Goal: Transaction & Acquisition: Obtain resource

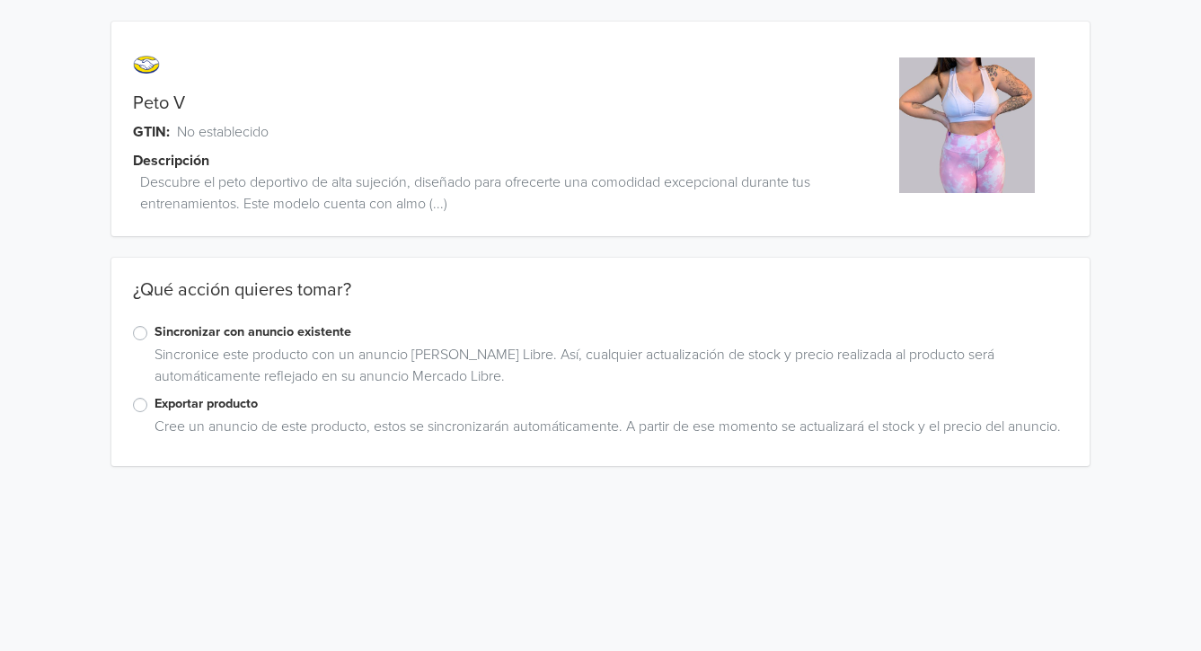
click at [221, 386] on div "Sincronice este producto con un anuncio [PERSON_NAME] Libre. Así, cualquier act…" at bounding box center [607, 369] width 921 height 50
click at [220, 405] on label "Exportar producto" at bounding box center [612, 404] width 914 height 20
click at [0, 0] on input "Exportar producto" at bounding box center [0, 0] width 0 height 0
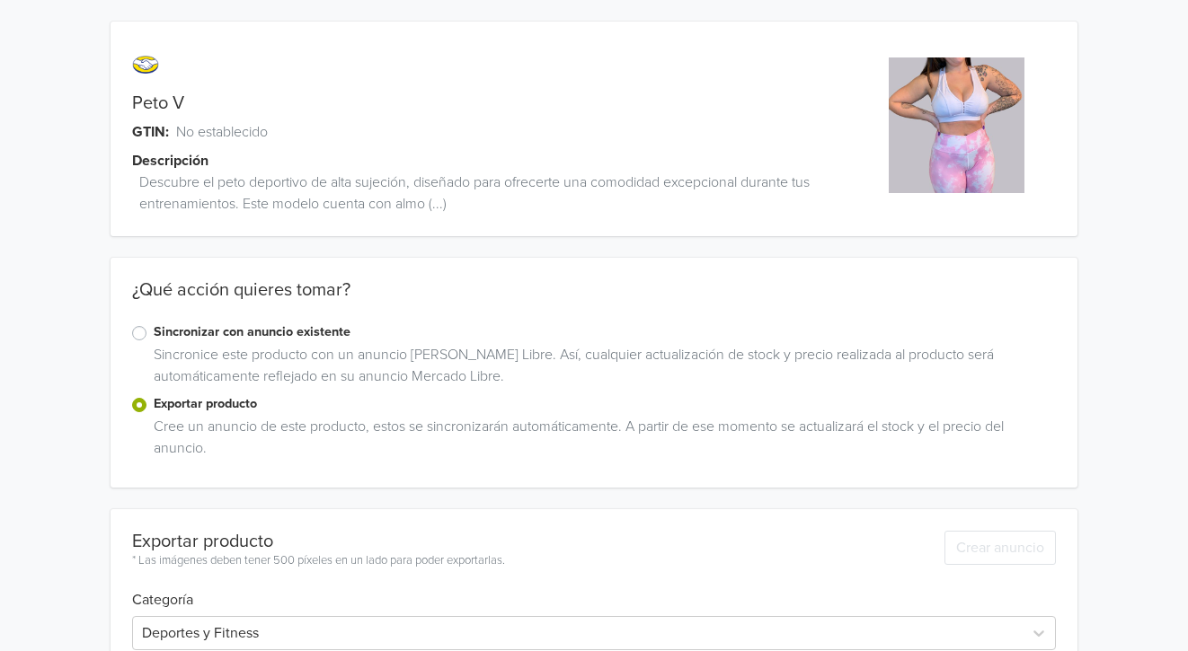
click at [172, 110] on link "Peto V" at bounding box center [158, 104] width 52 height 22
click at [172, 109] on link "Peto V" at bounding box center [158, 104] width 52 height 22
copy link "Peto V"
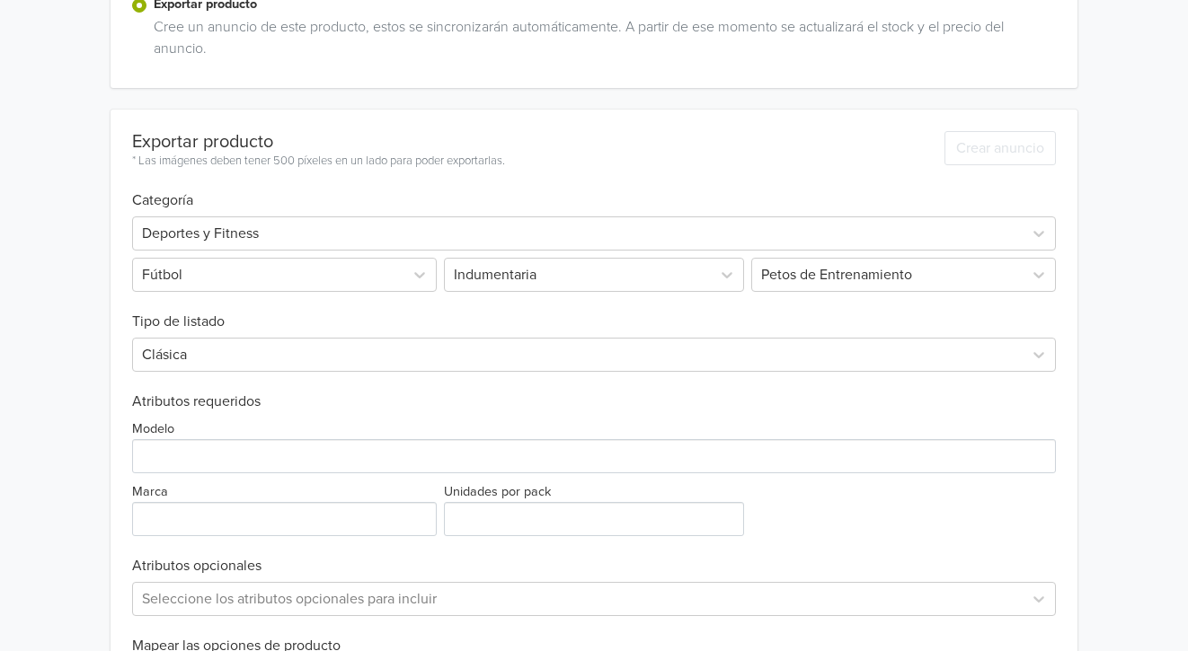
scroll to position [707, 0]
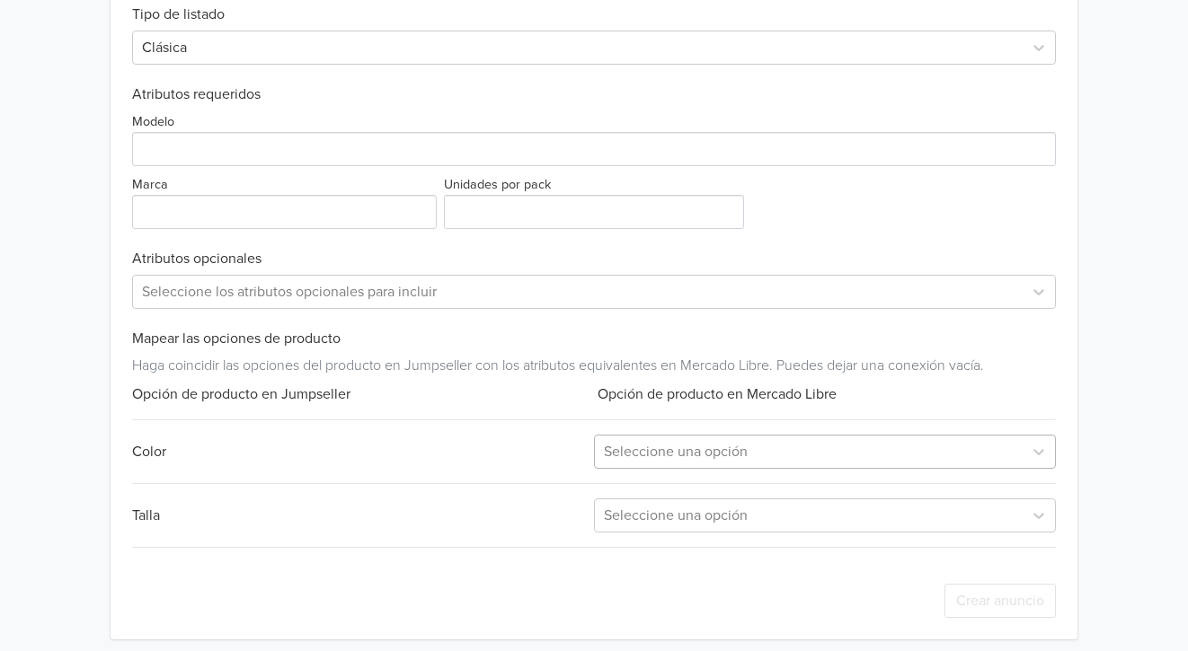
click at [653, 469] on div "Seleccione una opción" at bounding box center [825, 452] width 462 height 34
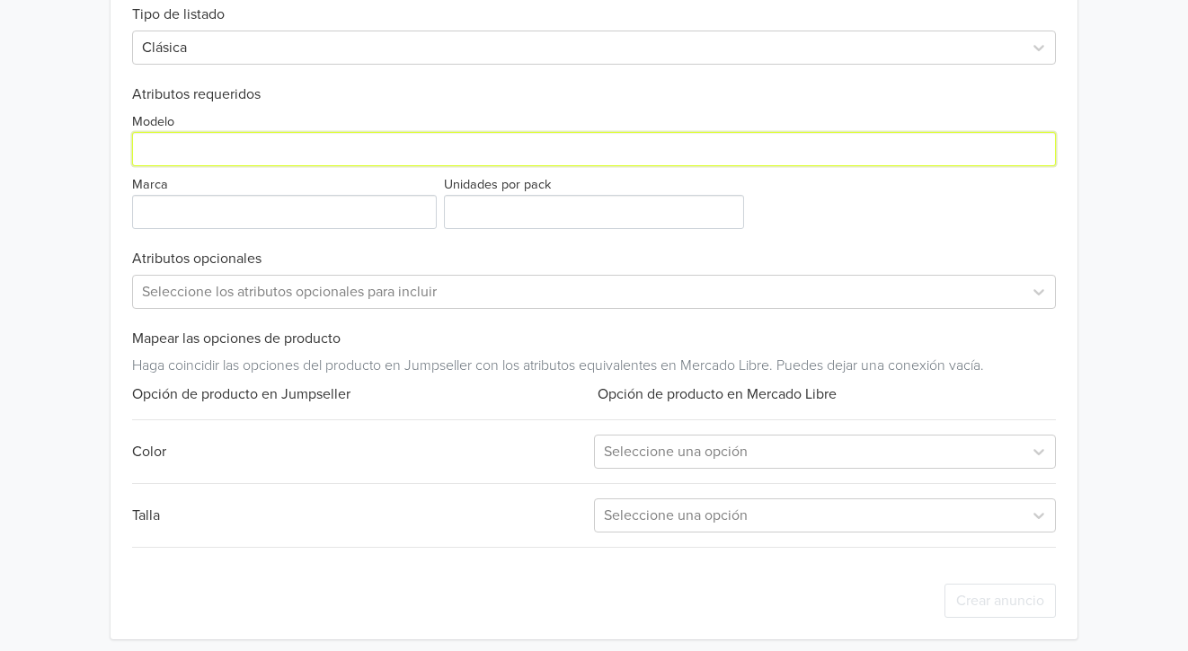
click at [298, 159] on input "Modelo" at bounding box center [594, 149] width 924 height 34
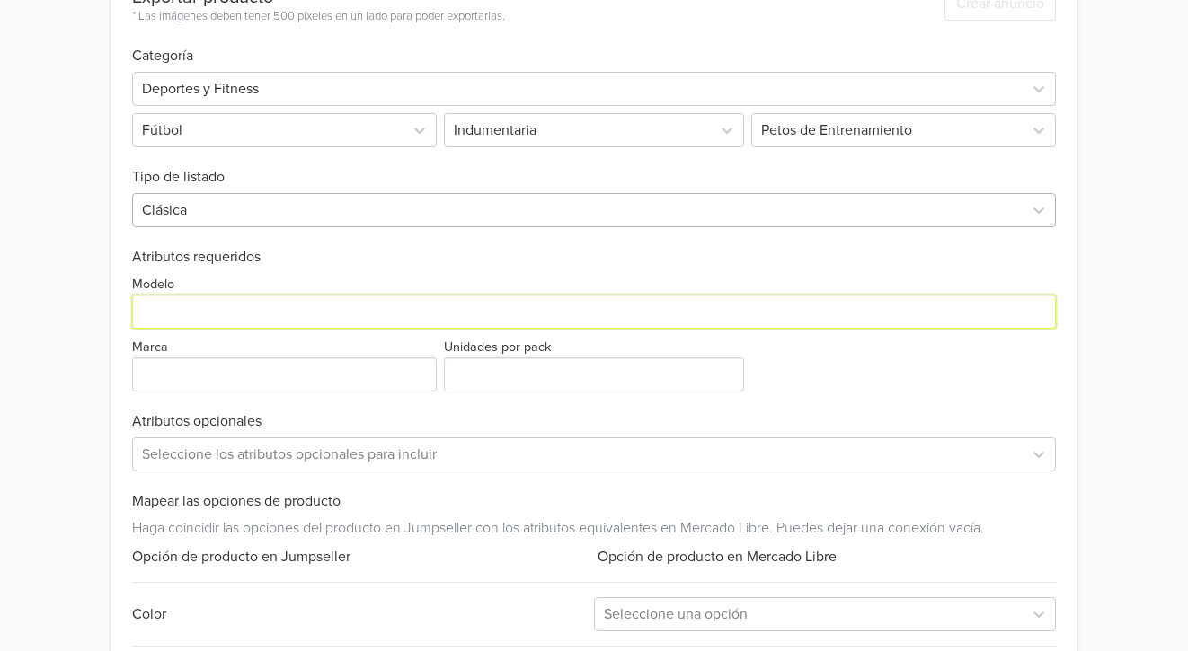
scroll to position [527, 0]
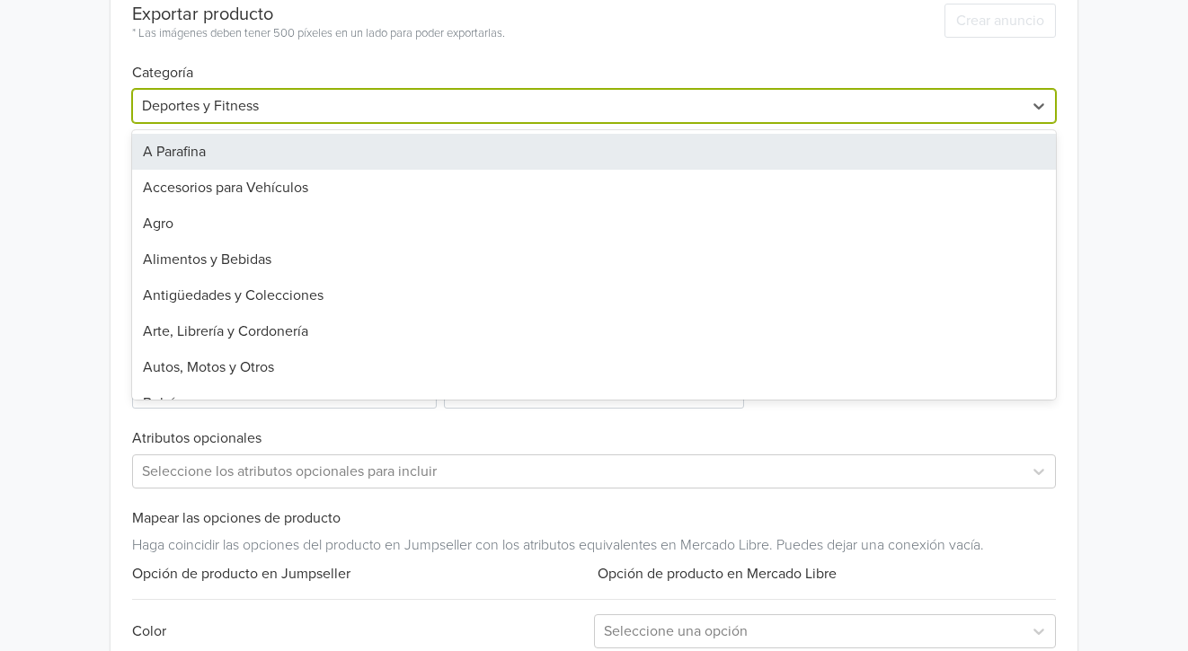
click at [461, 110] on div at bounding box center [578, 105] width 872 height 25
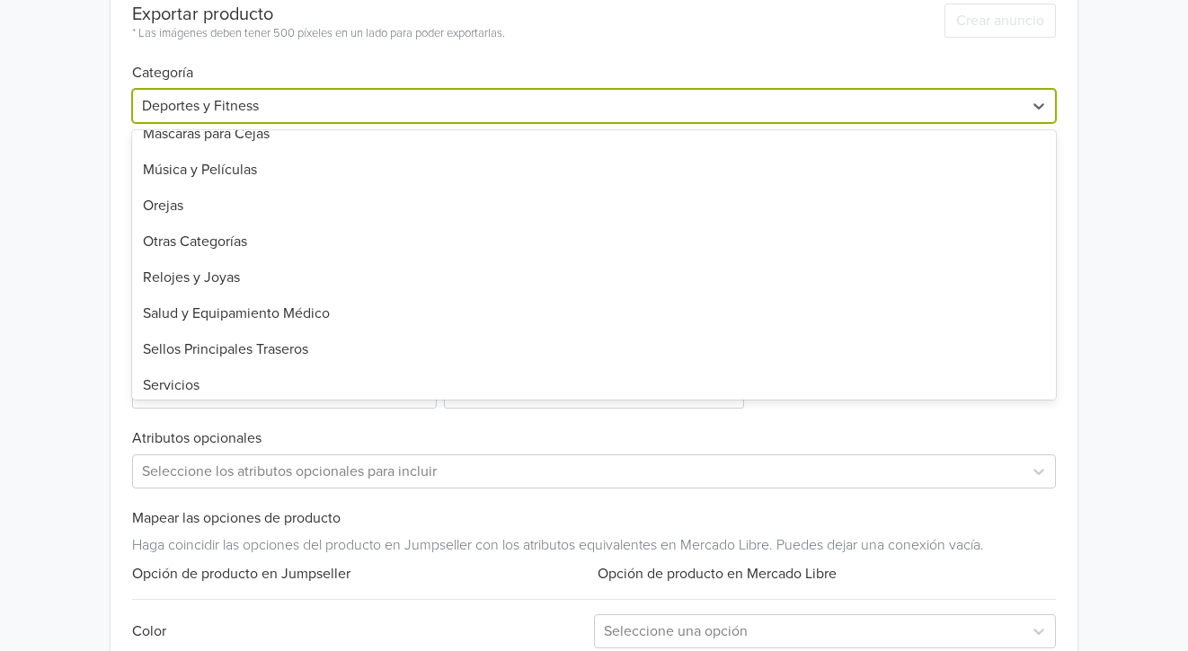
scroll to position [1283, 0]
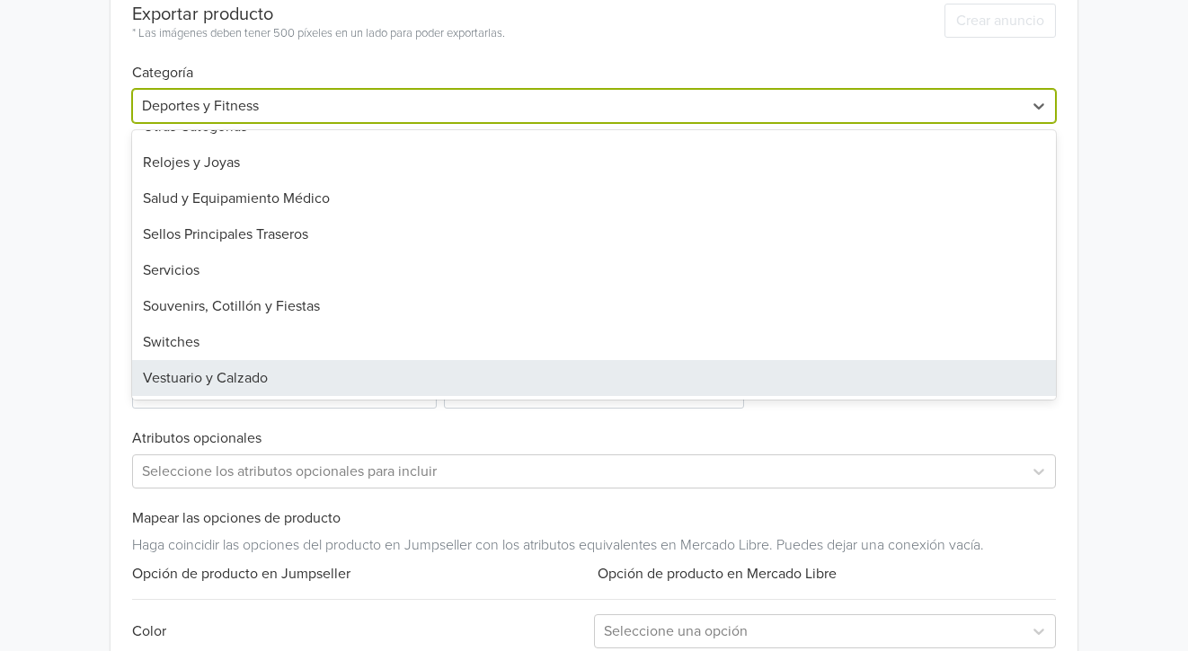
click at [240, 380] on div "Vestuario y Calzado" at bounding box center [594, 378] width 924 height 36
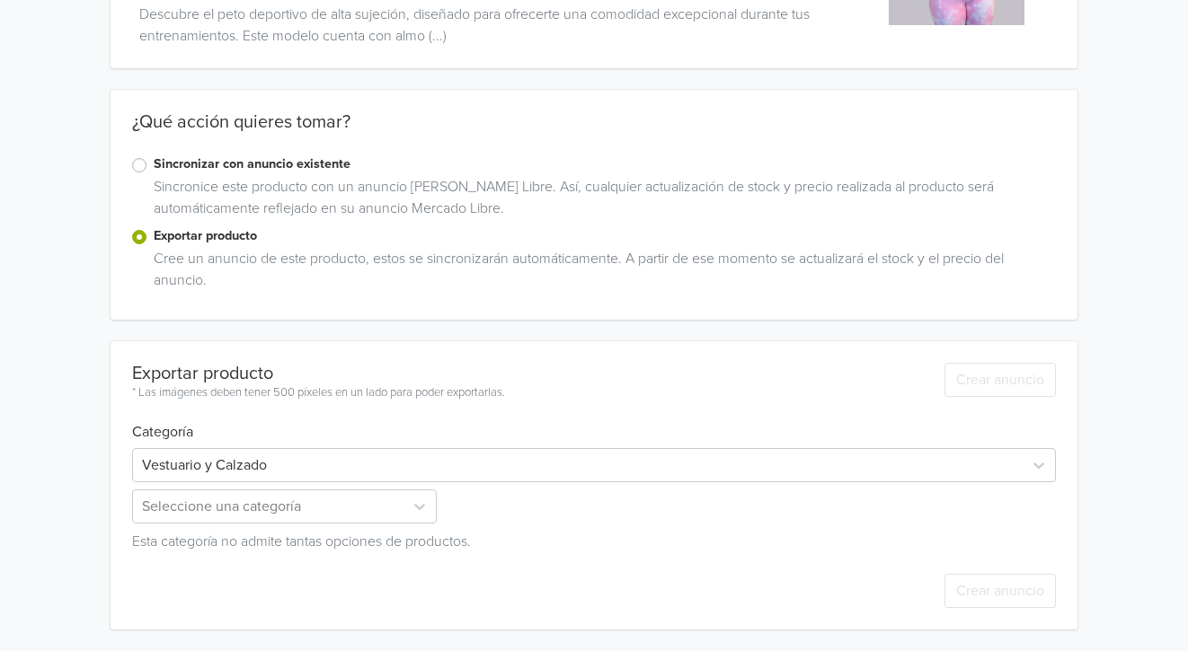
scroll to position [168, 0]
click at [243, 143] on div "¿Qué acción quieres tomar?" at bounding box center [593, 132] width 967 height 43
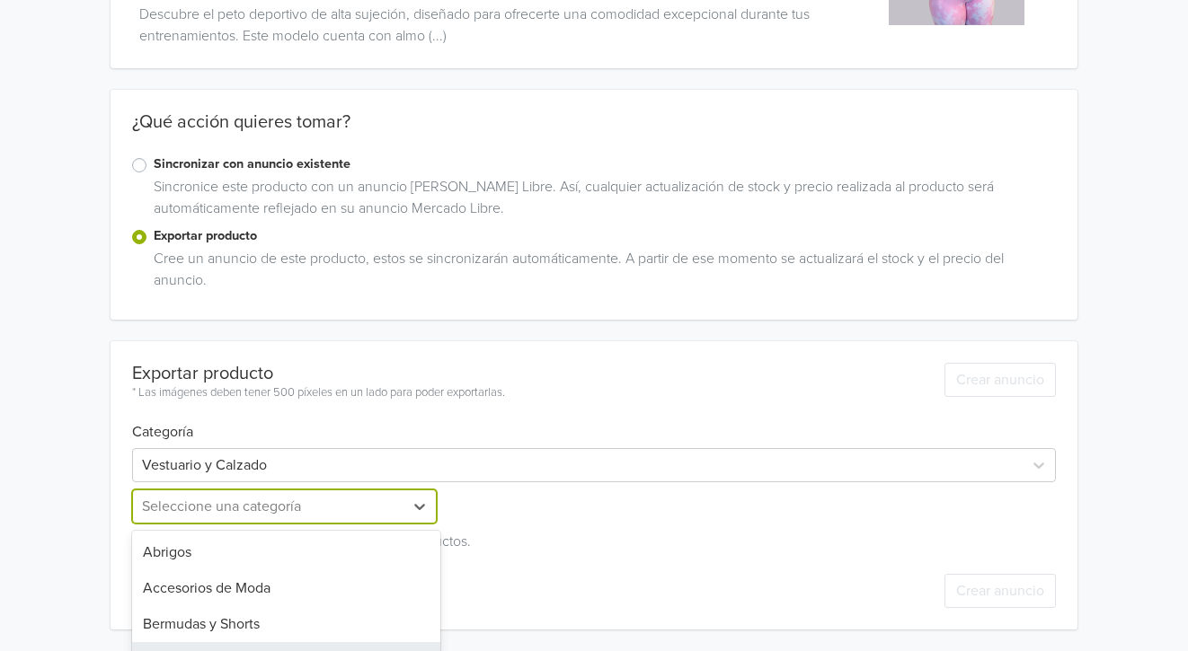
click at [308, 523] on div "22 results available. Use Up and Down to choose options, press Enter to select …" at bounding box center [286, 507] width 308 height 34
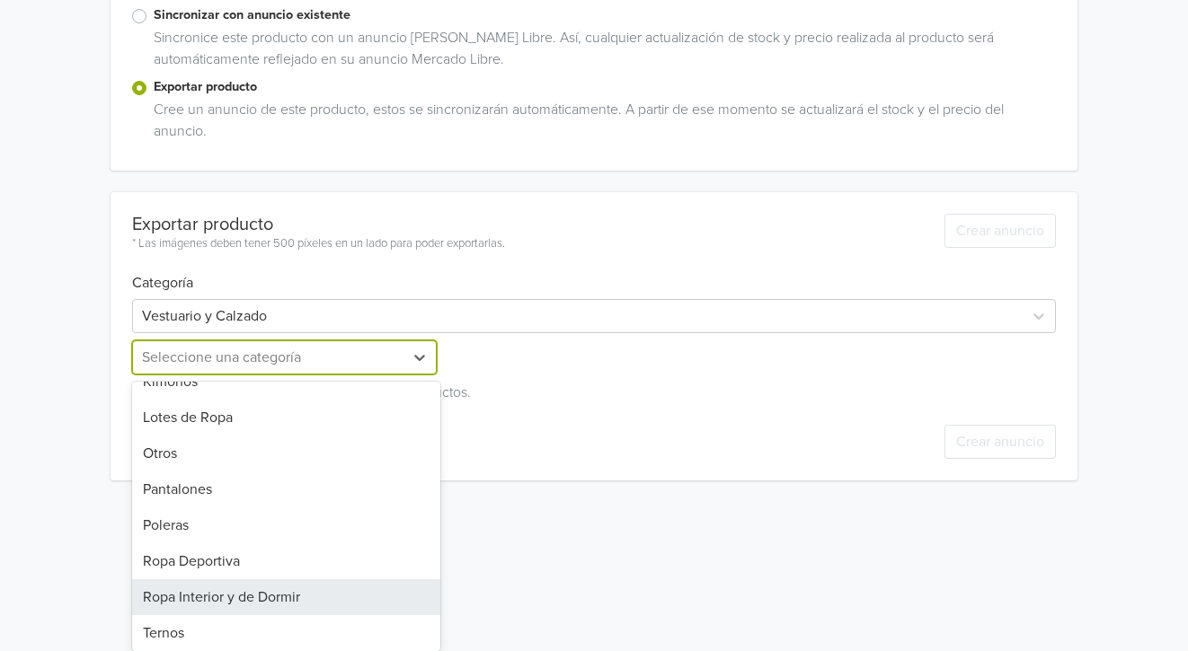
scroll to position [528, 0]
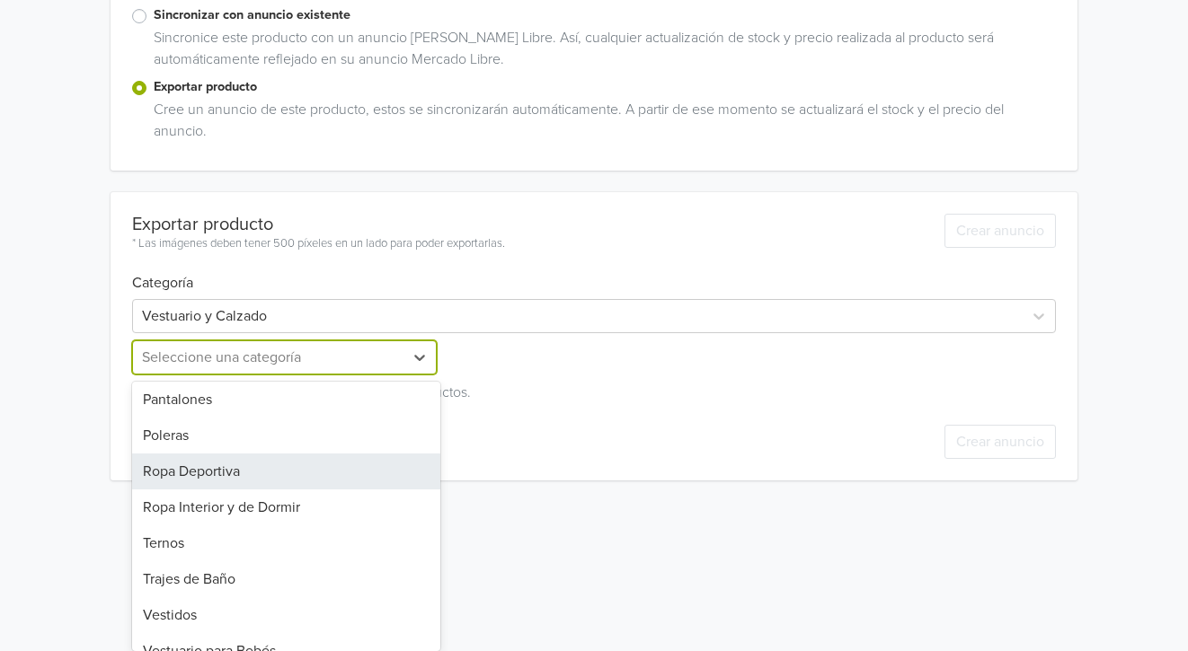
click at [263, 454] on div "Ropa Deportiva" at bounding box center [286, 472] width 308 height 36
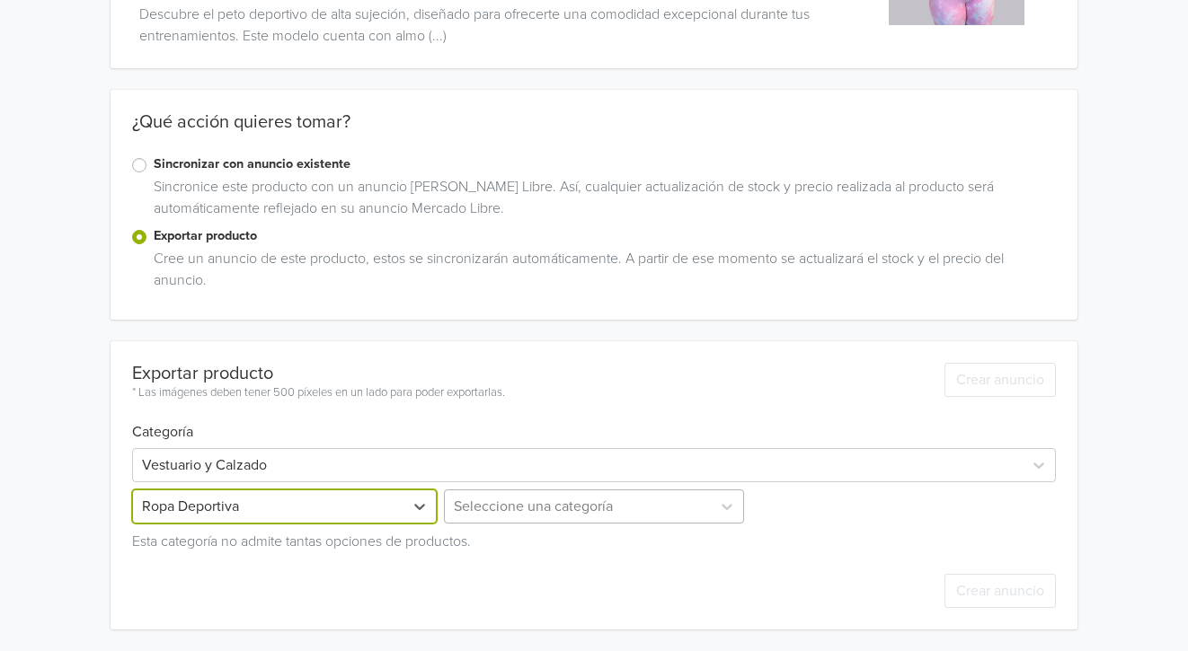
scroll to position [317, 0]
click at [569, 500] on div "Seleccione una categoría" at bounding box center [594, 507] width 308 height 34
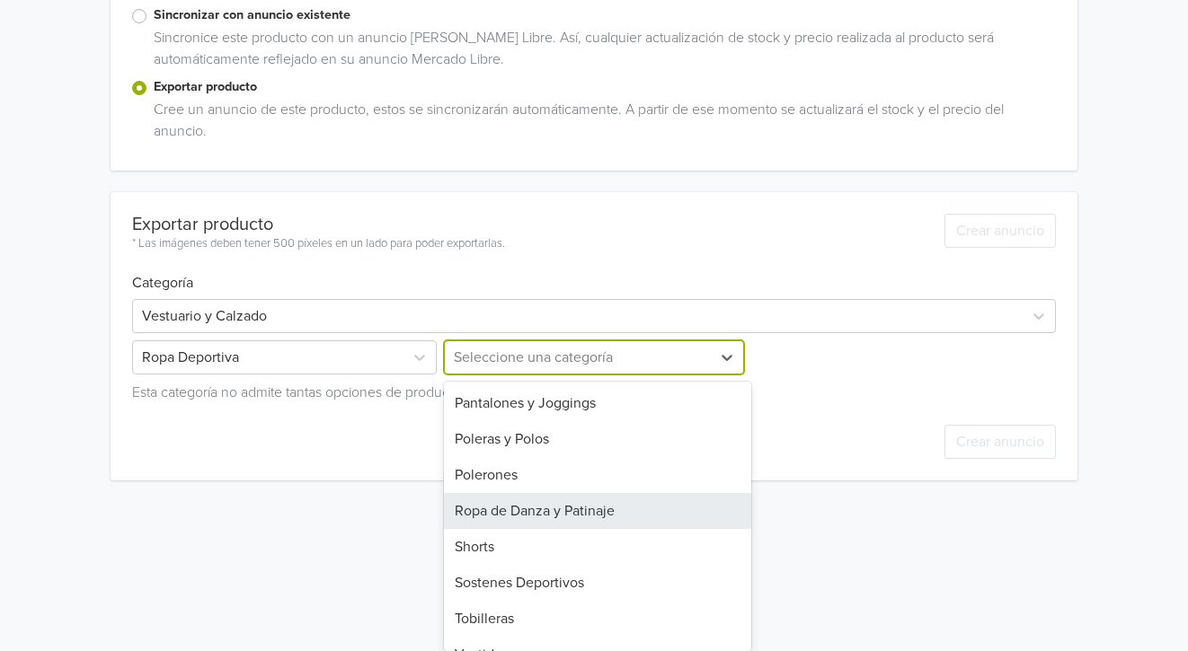
scroll to position [384, 0]
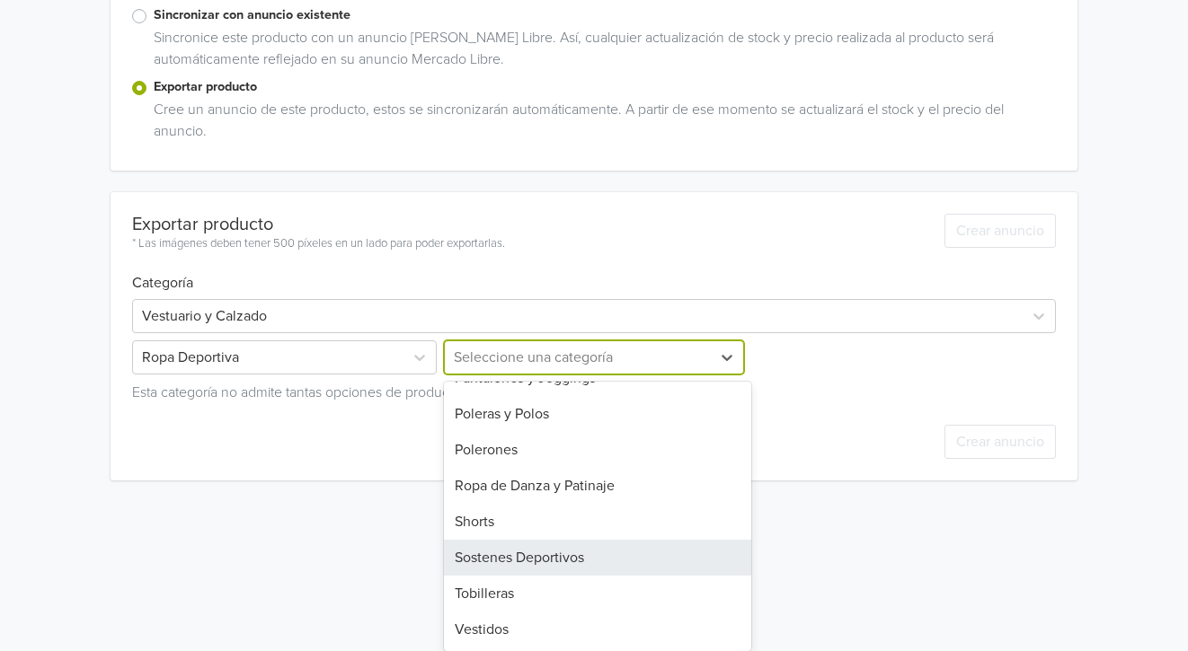
click at [549, 556] on div "Sostenes Deportivos" at bounding box center [598, 558] width 308 height 36
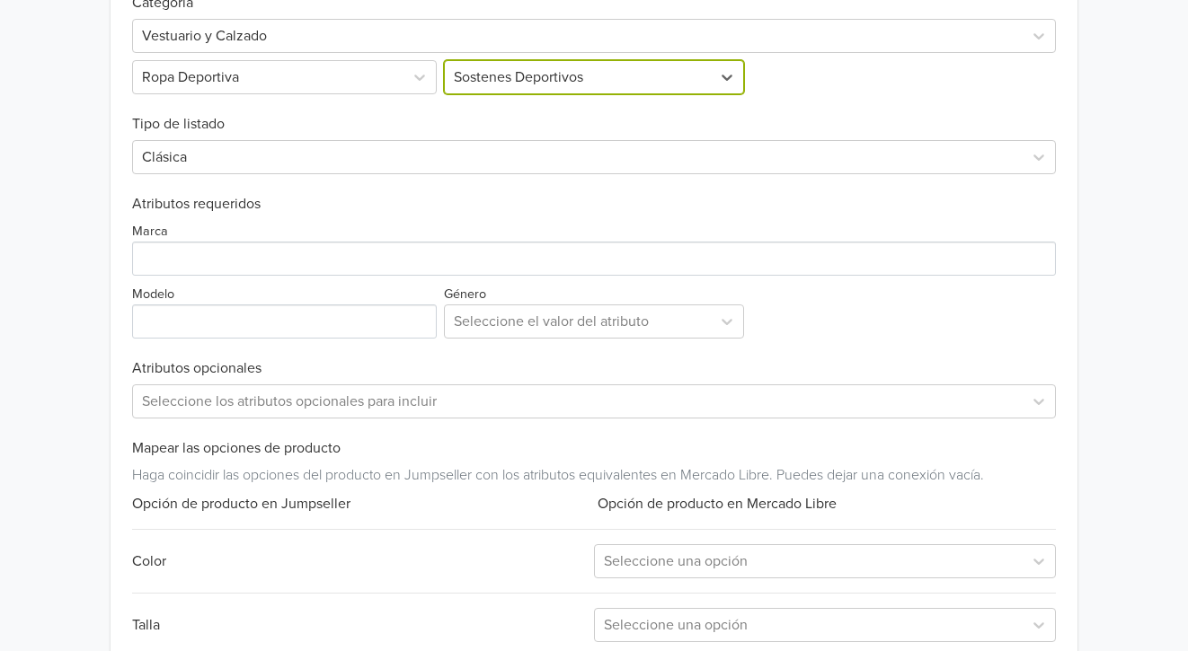
scroll to position [717, 0]
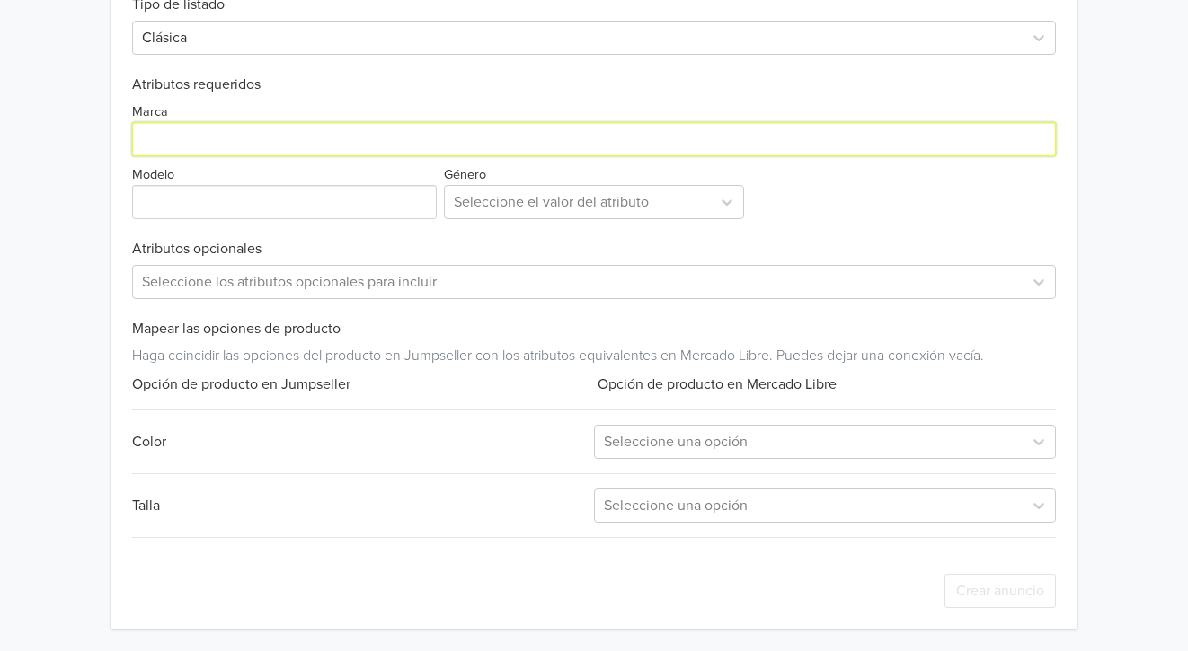
click at [216, 156] on input "Marca" at bounding box center [594, 139] width 924 height 34
type input "Genérica"
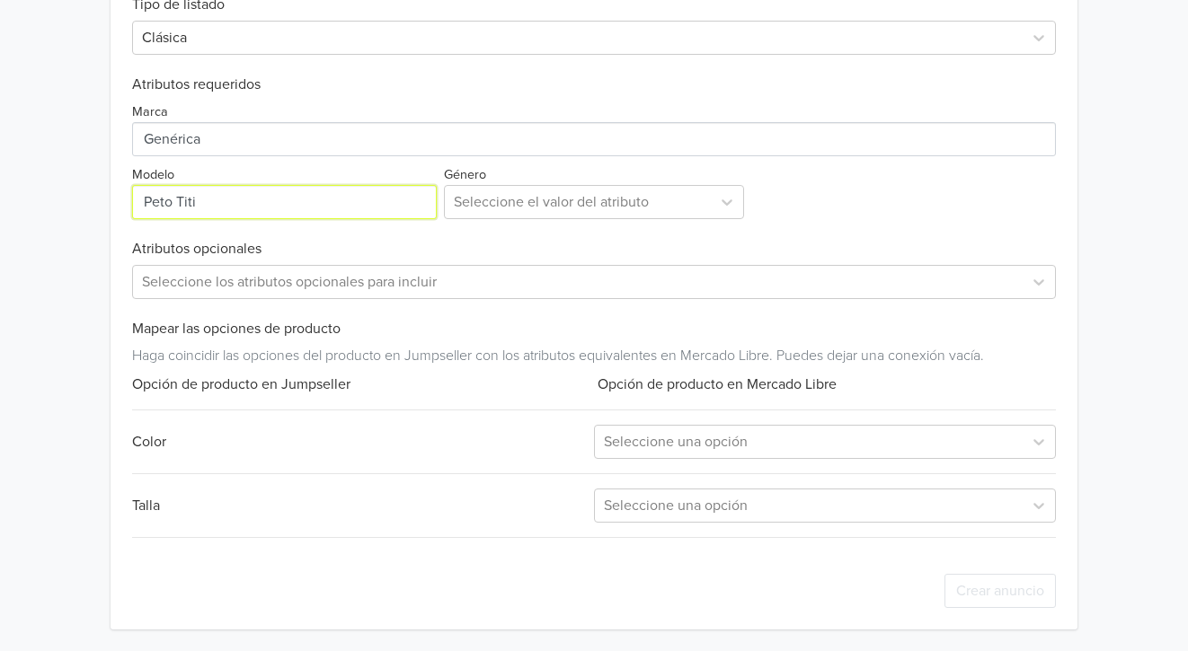
click at [190, 206] on input "Modelo" at bounding box center [284, 202] width 305 height 34
paste input "Peto V"
type input "Peto V"
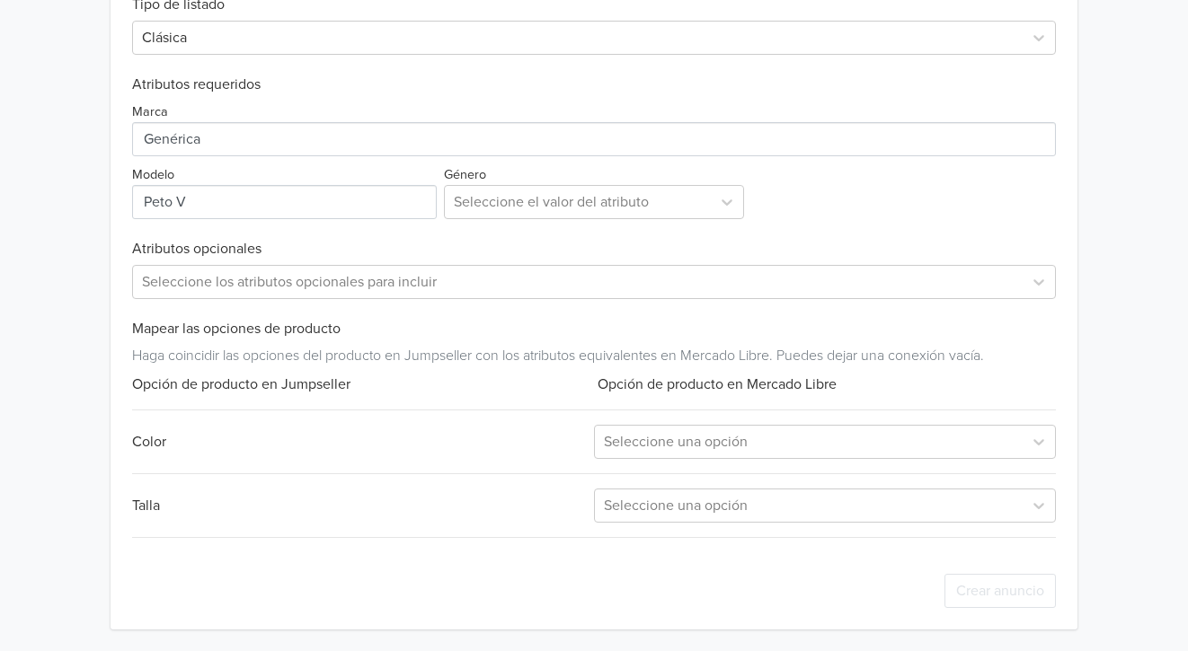
click at [572, 251] on h6 "Atributos opcionales" at bounding box center [594, 249] width 924 height 17
click at [594, 194] on div at bounding box center [578, 202] width 249 height 25
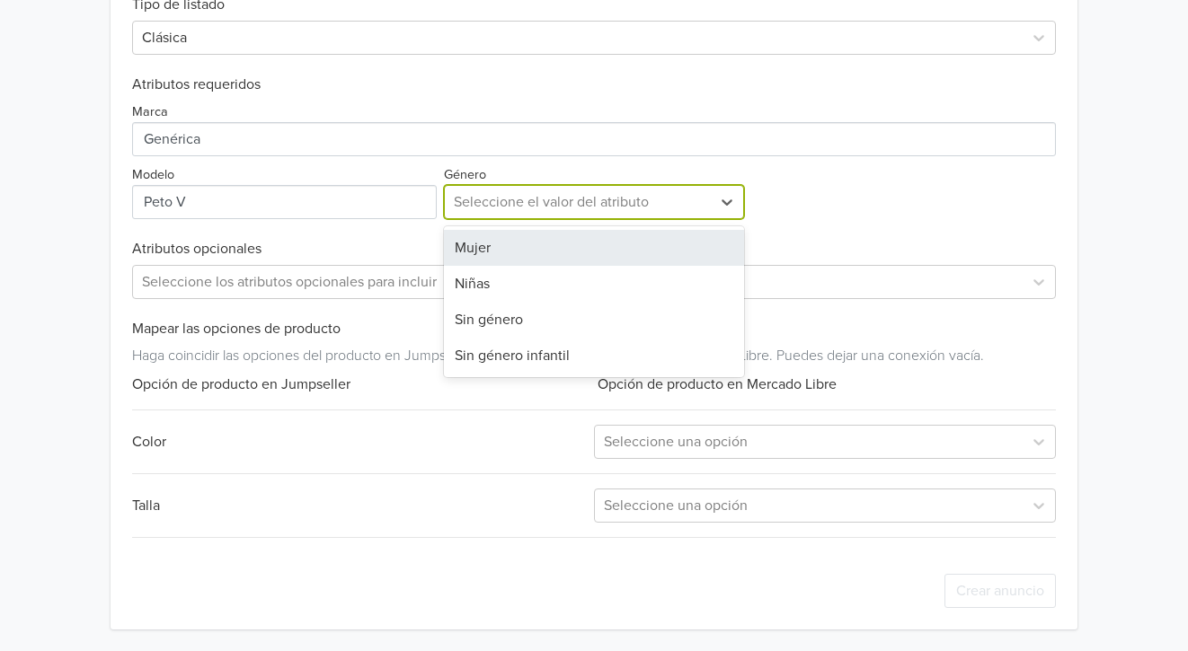
click at [517, 241] on div "Mujer" at bounding box center [594, 248] width 301 height 36
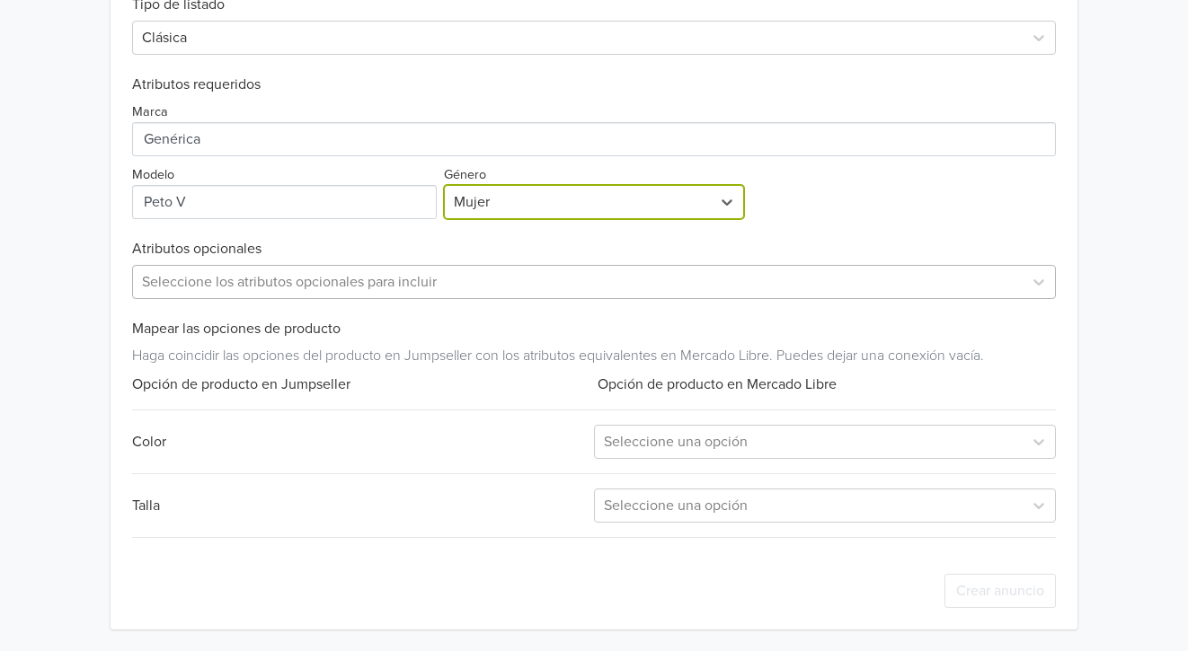
click at [295, 286] on div at bounding box center [578, 281] width 872 height 25
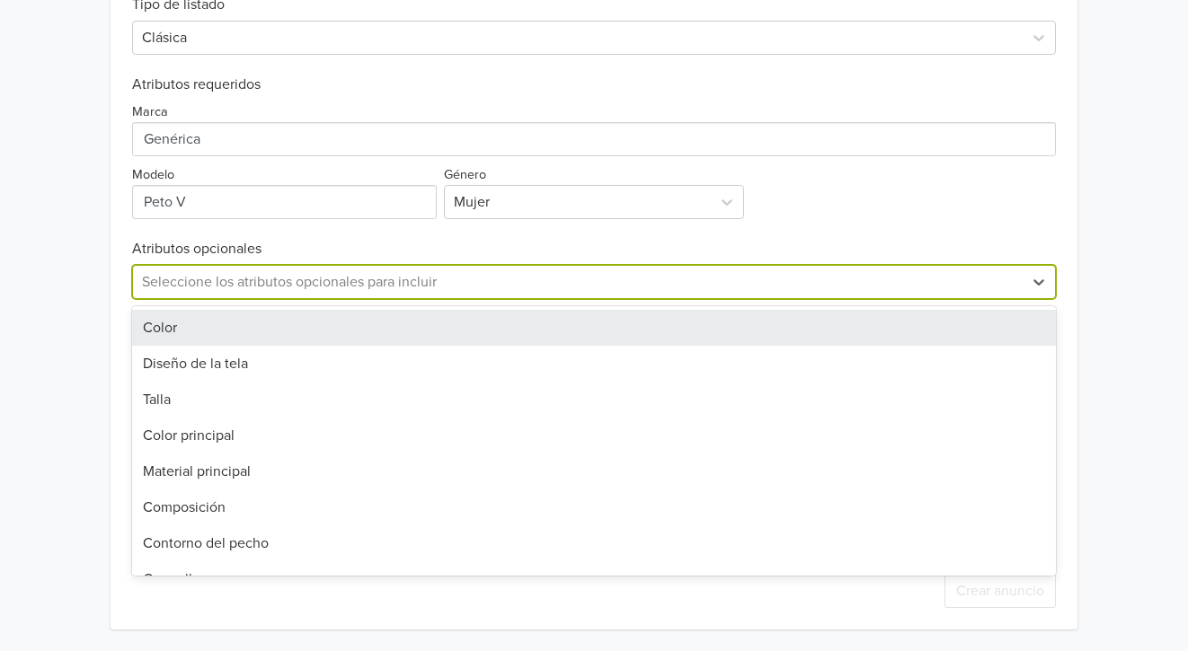
click at [295, 285] on div at bounding box center [578, 281] width 872 height 25
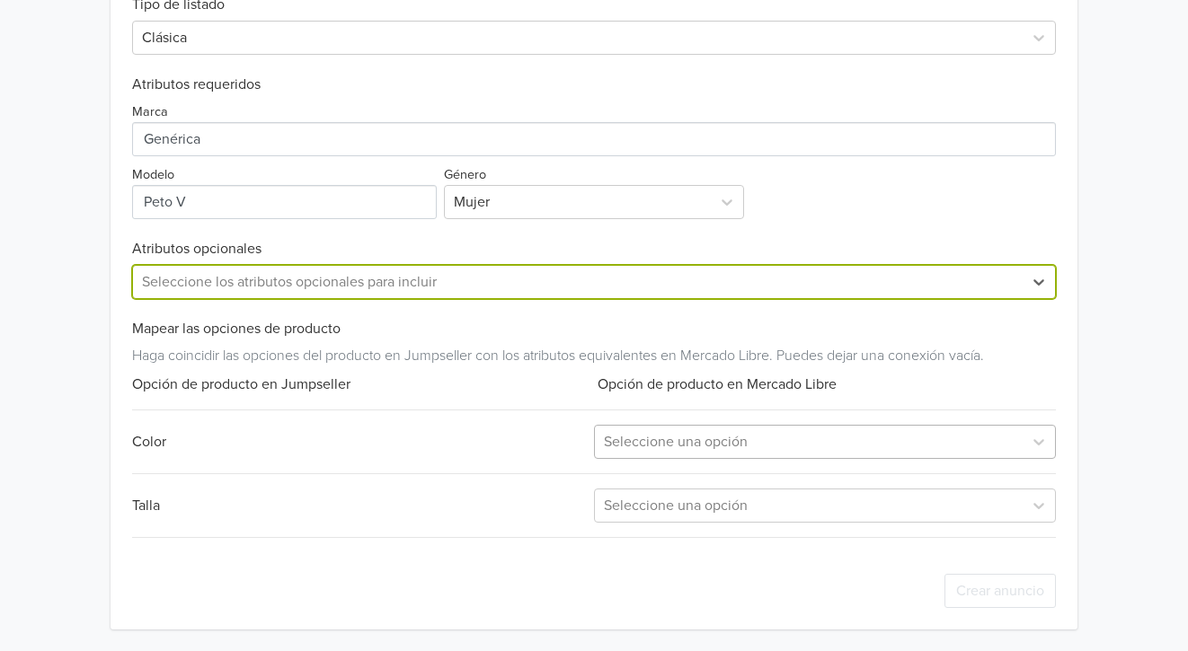
click at [783, 455] on div "Seleccione una opción" at bounding box center [809, 442] width 428 height 32
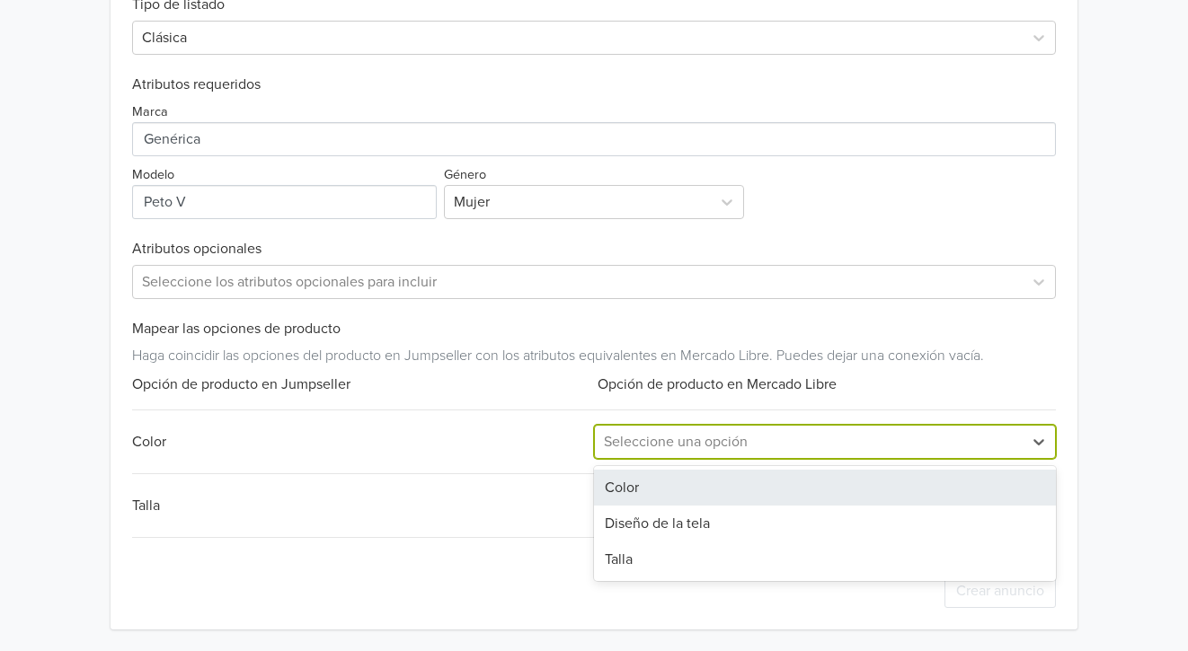
click at [669, 483] on div "Color" at bounding box center [825, 488] width 462 height 36
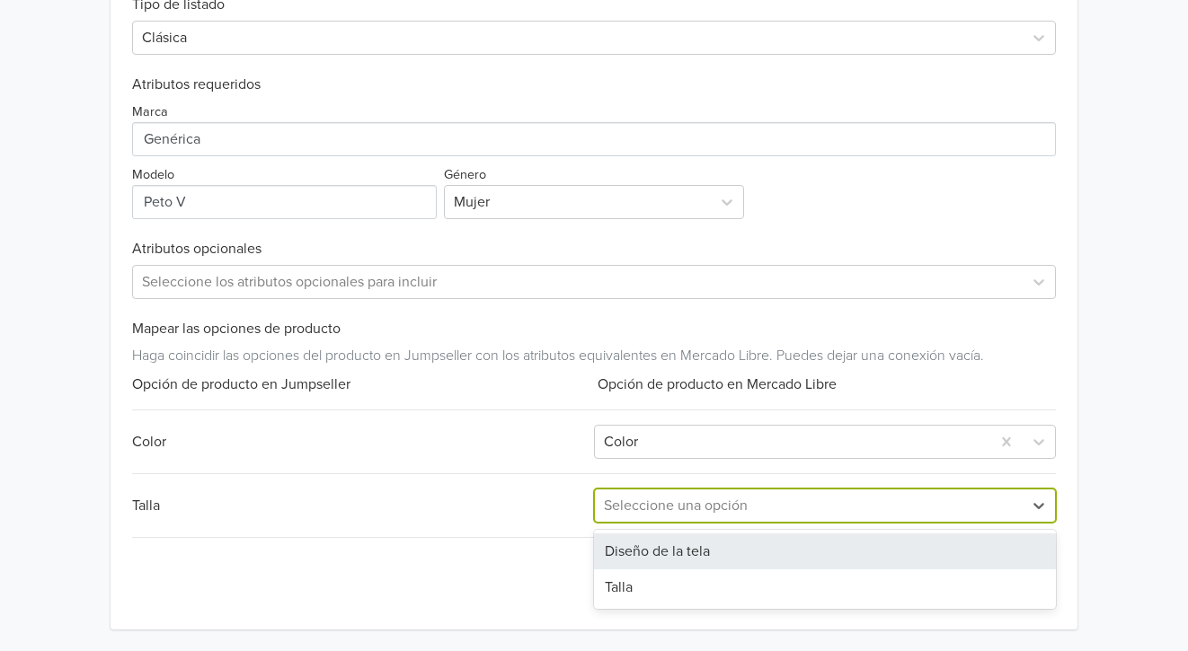
click at [667, 510] on div at bounding box center [809, 505] width 410 height 25
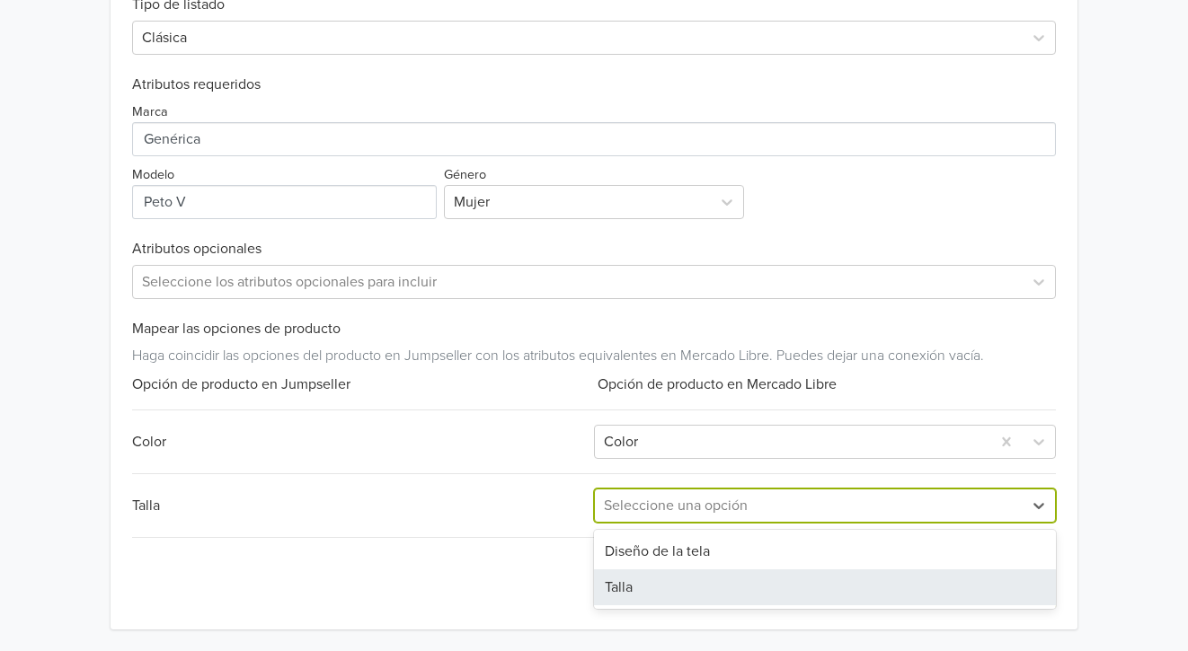
click at [639, 593] on div "Talla" at bounding box center [825, 588] width 462 height 36
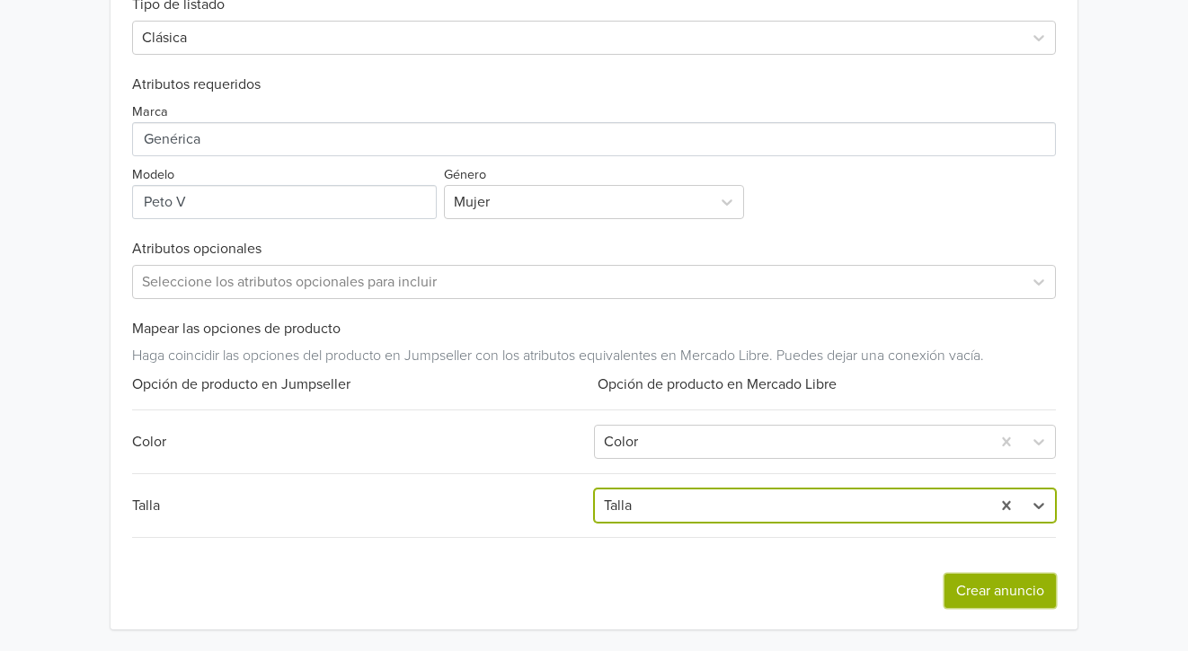
click at [1011, 584] on button "Crear anuncio" at bounding box center [999, 591] width 111 height 34
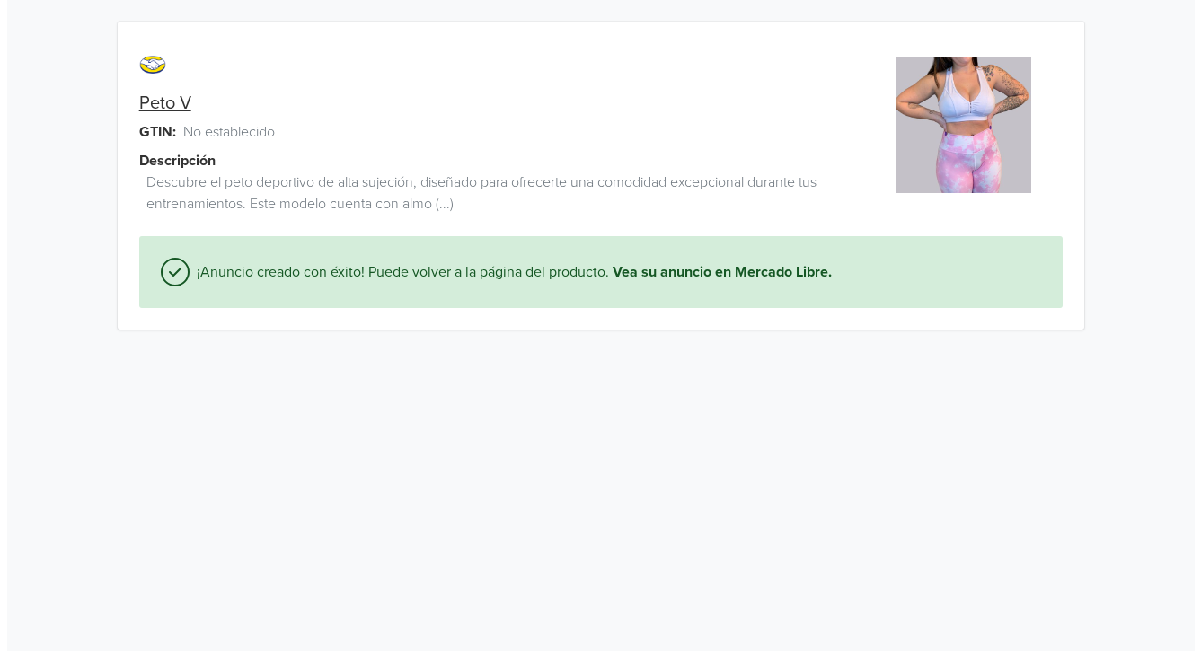
scroll to position [0, 0]
